Goal: Task Accomplishment & Management: Use online tool/utility

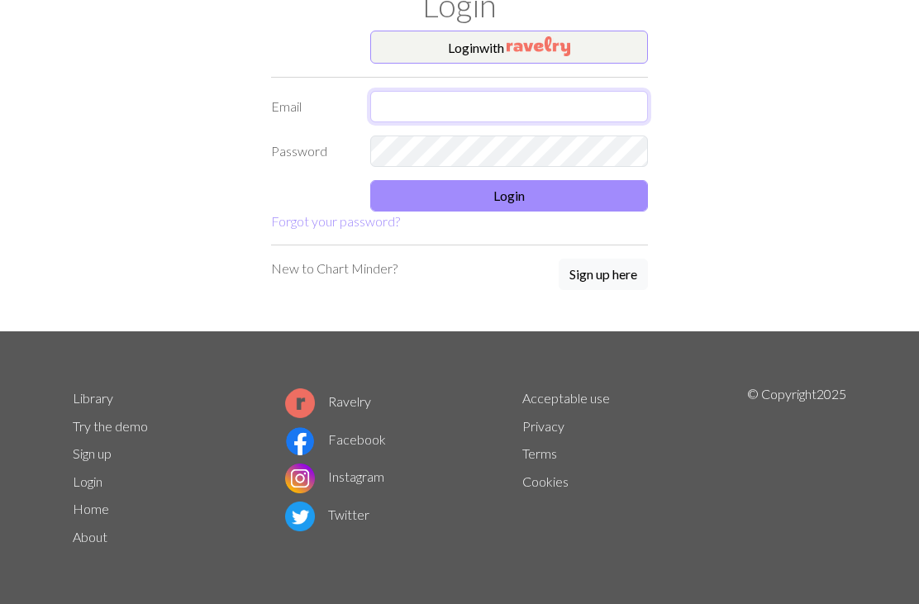
click at [536, 107] on input "text" at bounding box center [509, 106] width 278 height 31
type input "alinahu.oxford@gmail.com"
click at [596, 182] on button "Login" at bounding box center [509, 195] width 278 height 31
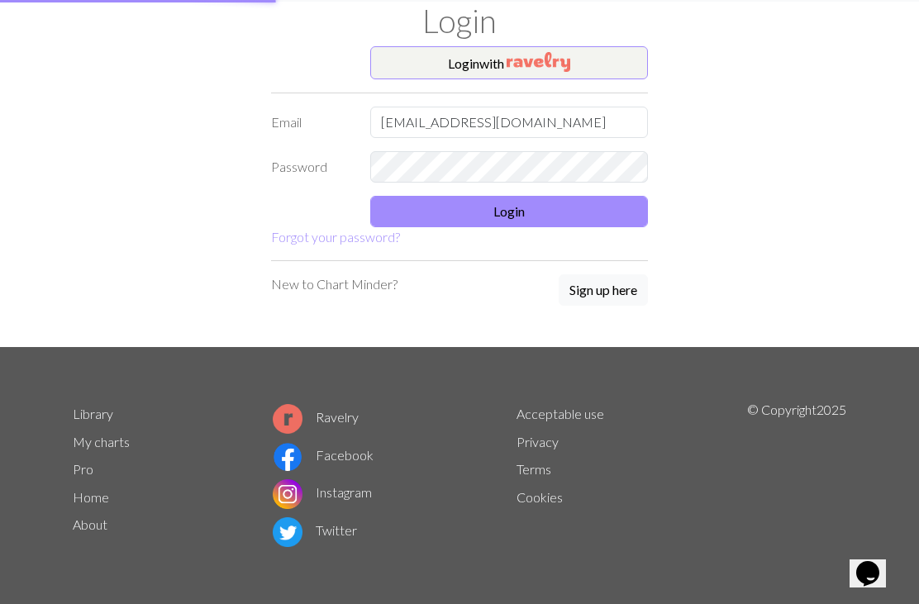
scroll to position [47, 0]
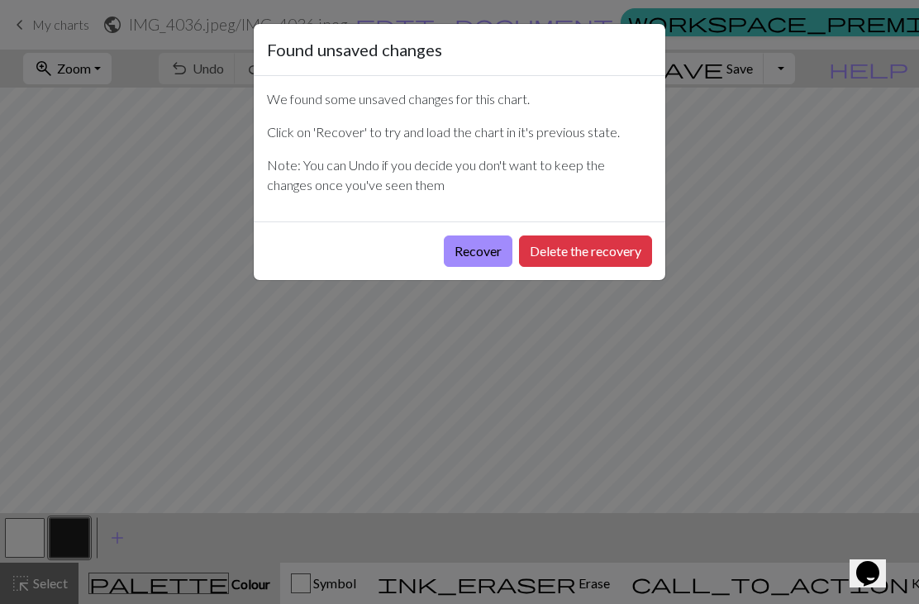
click at [453, 246] on button "Recover" at bounding box center [478, 250] width 69 height 31
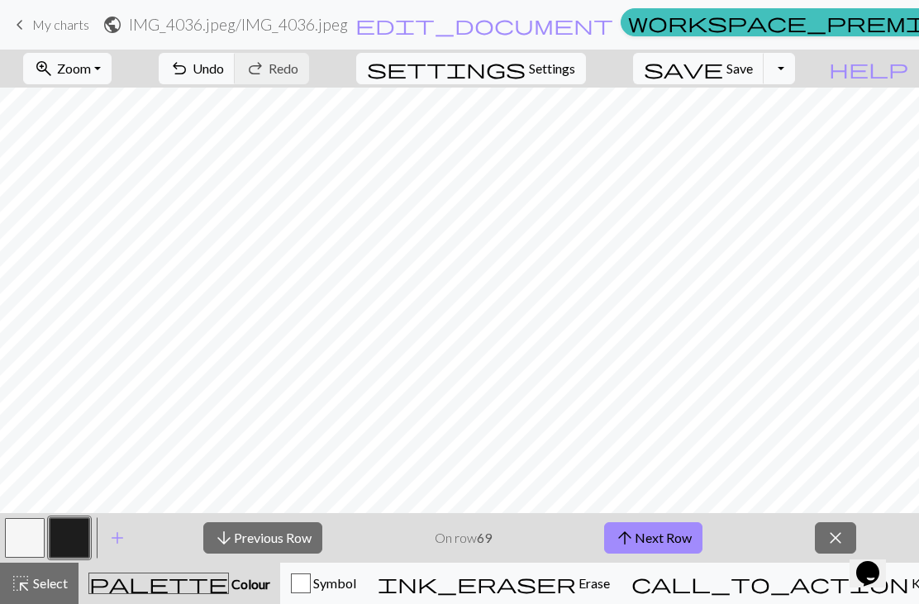
click at [91, 65] on span "Zoom" at bounding box center [74, 68] width 34 height 16
click at [54, 71] on span "zoom_in" at bounding box center [44, 68] width 20 height 23
click at [95, 205] on button "50%" at bounding box center [89, 198] width 131 height 26
